Goal: Communication & Community: Answer question/provide support

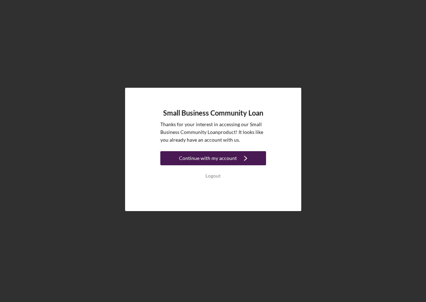
click at [217, 163] on div "Continue with my account" at bounding box center [208, 158] width 58 height 14
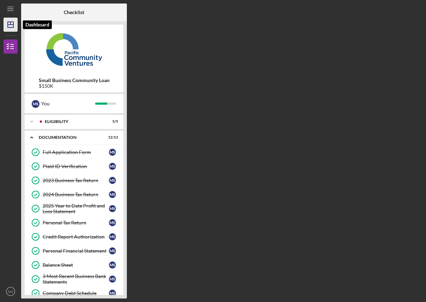
click at [14, 26] on icon "Icon/Dashboard" at bounding box center [11, 25] width 18 height 18
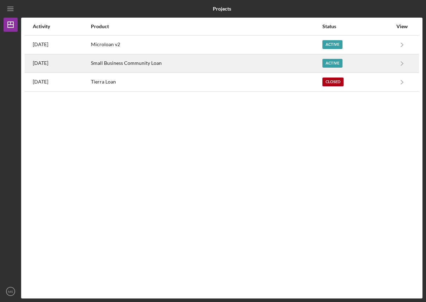
click at [172, 69] on div "Small Business Community Loan" at bounding box center [206, 64] width 231 height 18
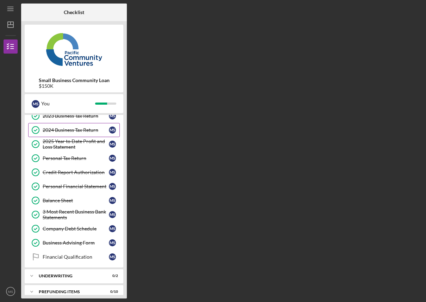
scroll to position [61, 0]
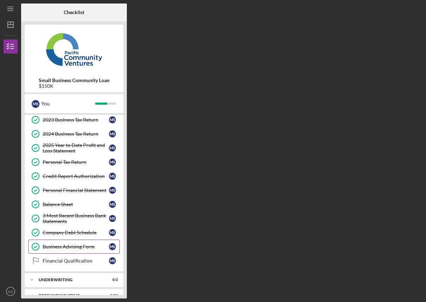
click at [80, 248] on div "Business Advising Form" at bounding box center [76, 247] width 66 height 6
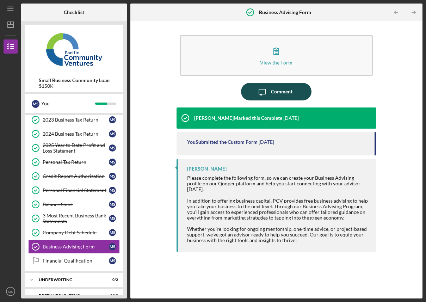
click at [280, 94] on div "Comment" at bounding box center [281, 92] width 21 height 18
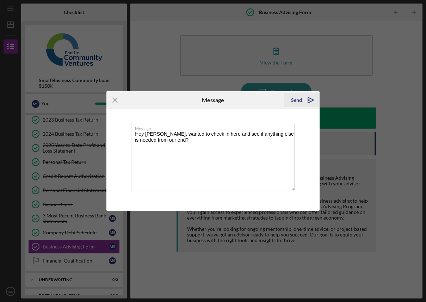
type textarea "Hey [PERSON_NAME], wanted to check in here and see if anything else is needed f…"
click at [301, 100] on div "Send" at bounding box center [296, 100] width 11 height 14
